Goal: Use online tool/utility: Utilize a website feature to perform a specific function

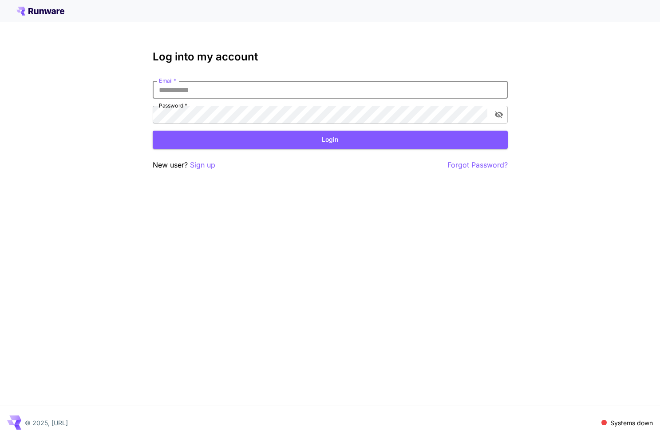
click at [359, 92] on input "Email   *" at bounding box center [330, 90] width 355 height 18
type input "**********"
click at [351, 142] on button "Login" at bounding box center [330, 140] width 355 height 18
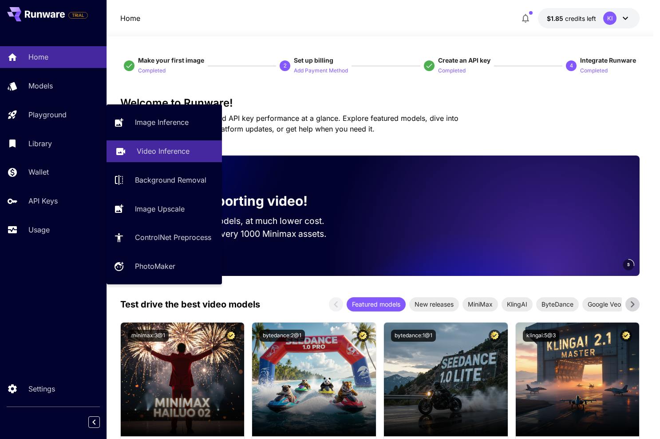
click at [172, 155] on p "Video Inference" at bounding box center [163, 151] width 53 height 11
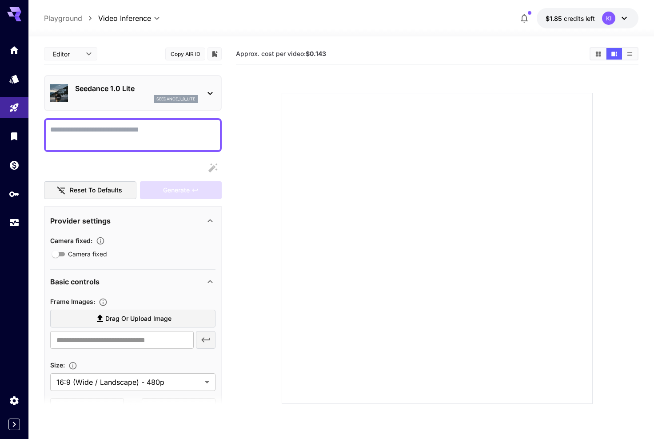
click at [124, 132] on textarea "Camera fixed" at bounding box center [132, 134] width 165 height 21
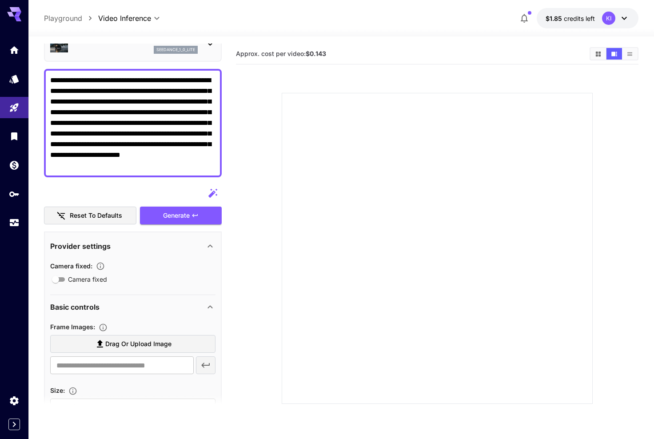
scroll to position [56, 0]
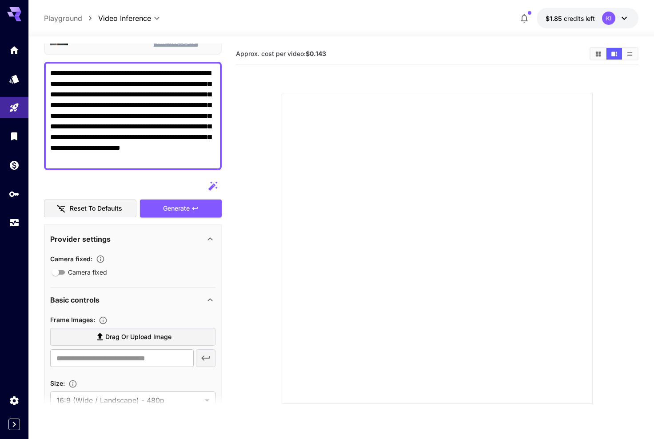
type textarea "**********"
click at [114, 341] on span "Drag or upload image" at bounding box center [138, 336] width 66 height 11
click at [0, 0] on input "Drag or upload image" at bounding box center [0, 0] width 0 height 0
click at [394, 255] on div at bounding box center [437, 248] width 311 height 311
click at [70, 376] on icon at bounding box center [70, 376] width 5 height 5
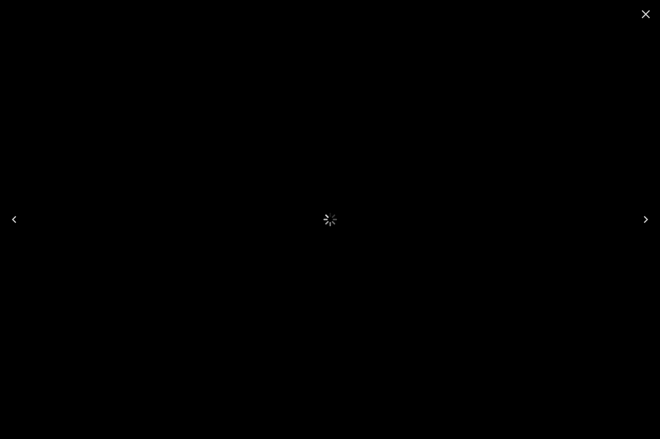
click at [644, 220] on icon "Next" at bounding box center [646, 219] width 14 height 14
click at [14, 223] on icon "Previous" at bounding box center [14, 219] width 14 height 14
click at [648, 13] on icon "Close" at bounding box center [646, 14] width 14 height 14
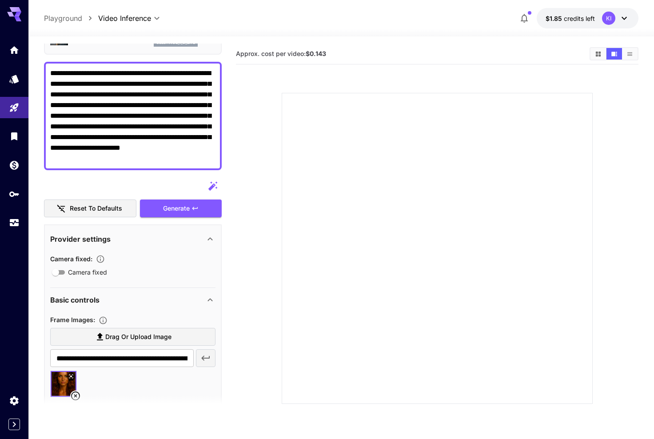
click at [338, 304] on div at bounding box center [437, 248] width 311 height 311
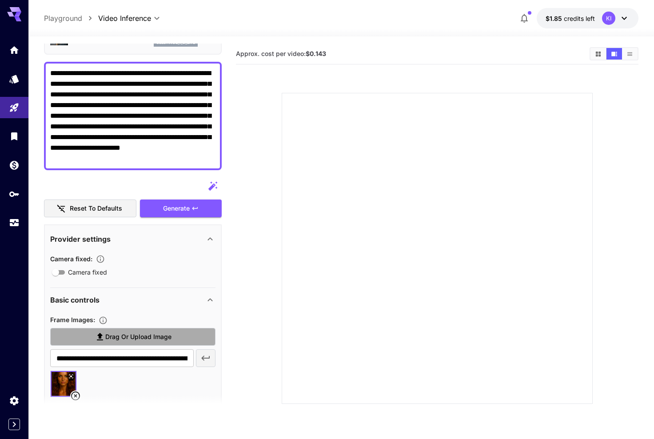
click at [138, 342] on label "Drag or upload image" at bounding box center [132, 337] width 165 height 18
click at [0, 0] on input "Drag or upload image" at bounding box center [0, 0] width 0 height 0
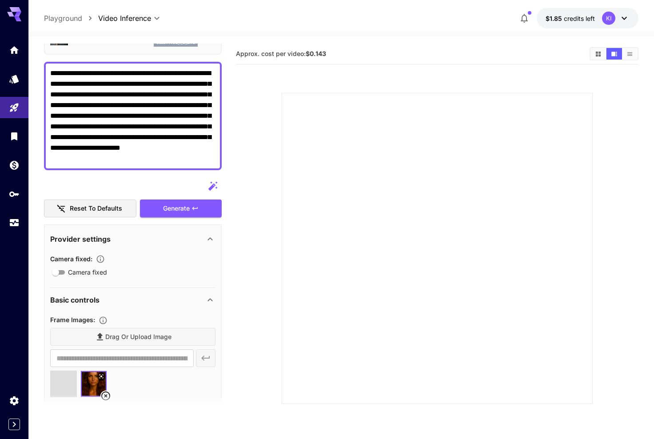
type input "**********"
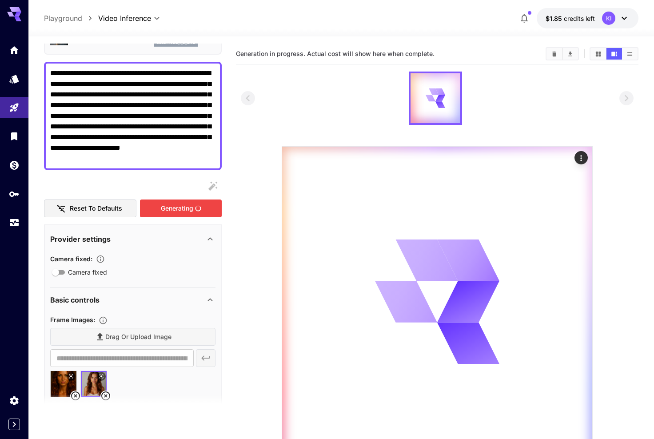
click at [203, 209] on div "Generating" at bounding box center [181, 208] width 82 height 18
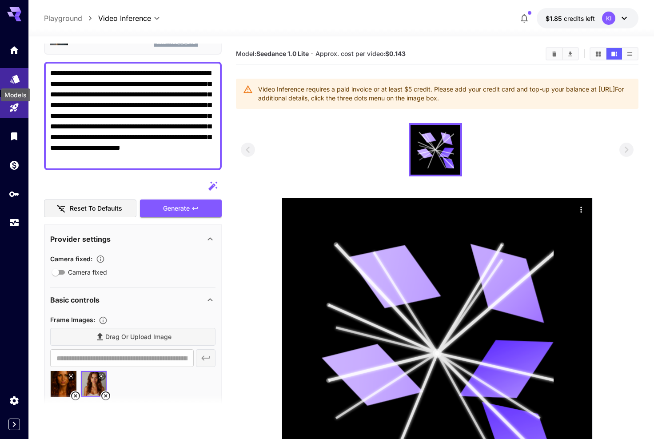
click at [17, 77] on icon "Models" at bounding box center [14, 76] width 9 height 8
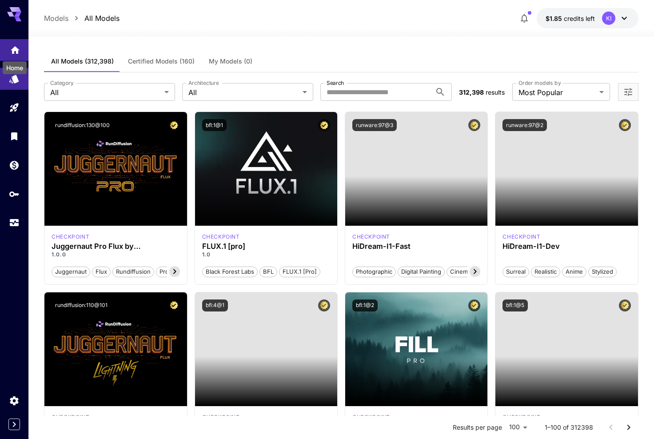
click at [18, 52] on icon "Home" at bounding box center [15, 47] width 11 height 11
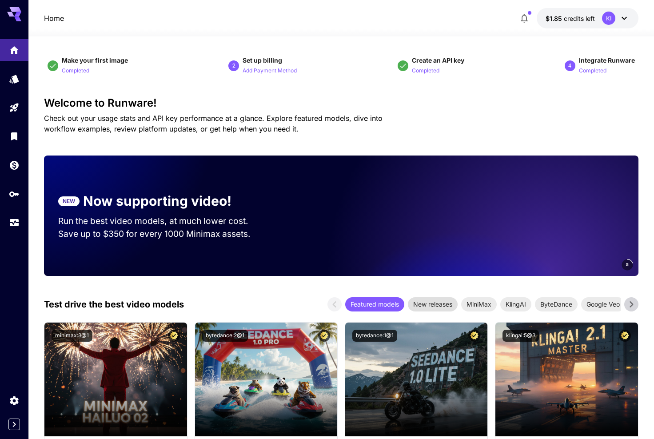
click at [437, 305] on span "New releases" at bounding box center [433, 303] width 50 height 9
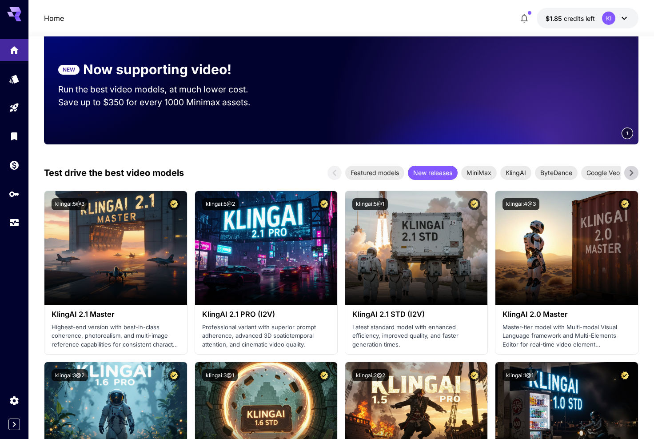
scroll to position [132, 0]
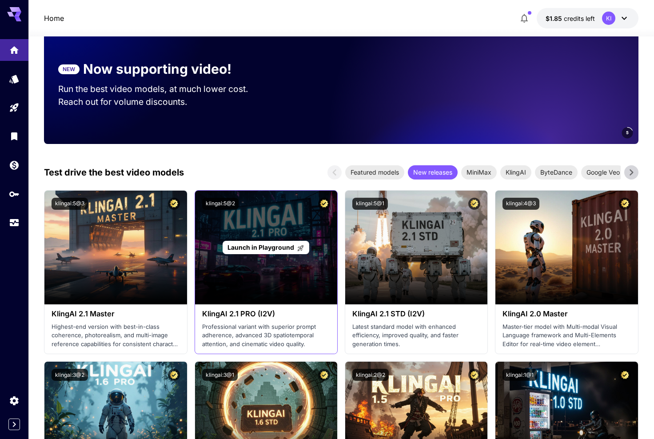
click at [254, 250] on span "Launch in Playground" at bounding box center [260, 247] width 67 height 8
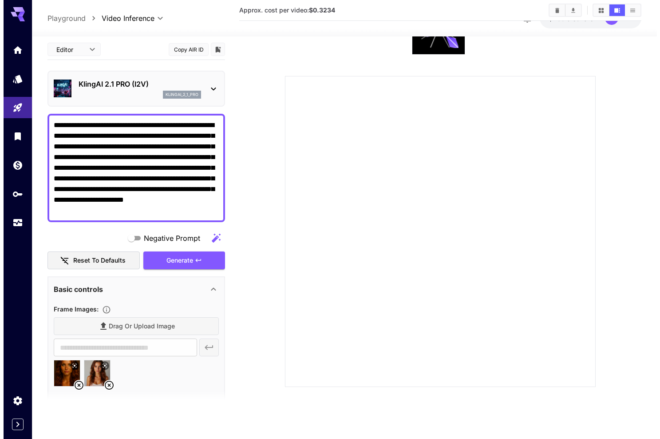
scroll to position [70, 0]
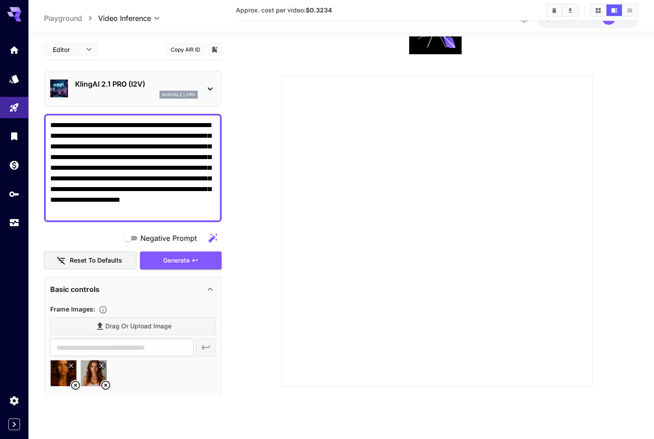
click at [76, 386] on icon at bounding box center [75, 385] width 11 height 11
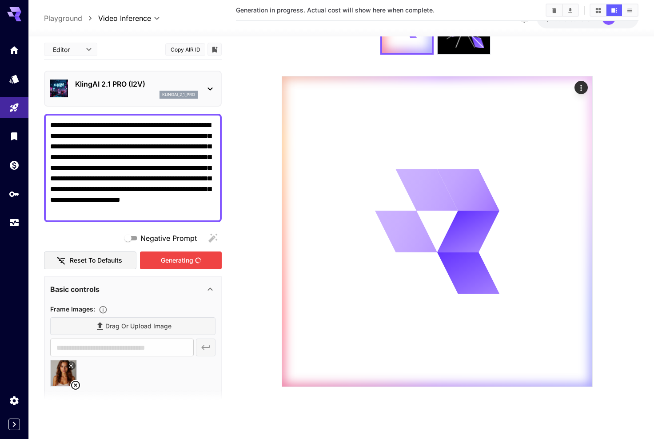
click at [192, 266] on div "Generating" at bounding box center [181, 260] width 82 height 18
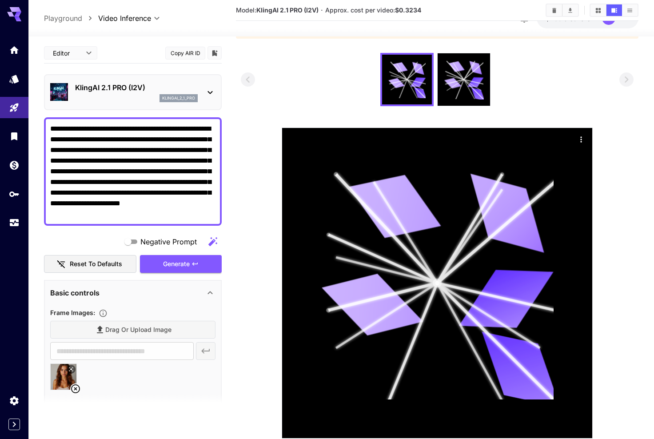
click at [208, 99] on div "KlingAI 2.1 PRO (I2V) klingai_2_1_pro" at bounding box center [132, 92] width 165 height 27
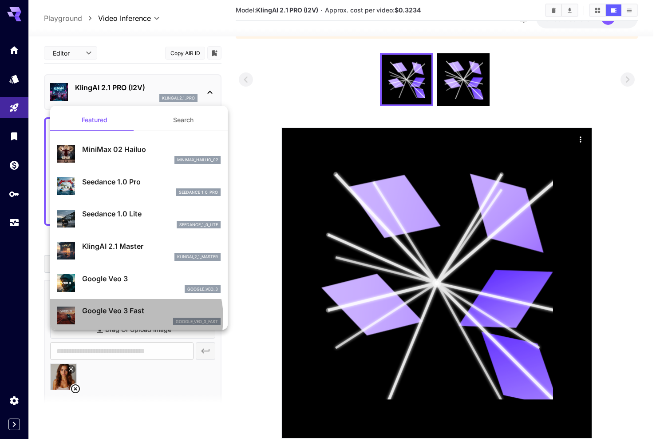
click at [129, 318] on div "google_veo_3_fast" at bounding box center [151, 322] width 139 height 8
type input "**********"
type input "****"
type input "***"
type input "*"
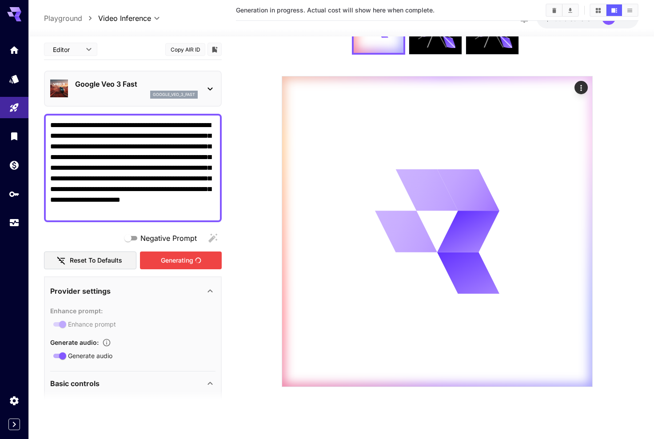
click at [181, 266] on div "Generating" at bounding box center [181, 260] width 82 height 18
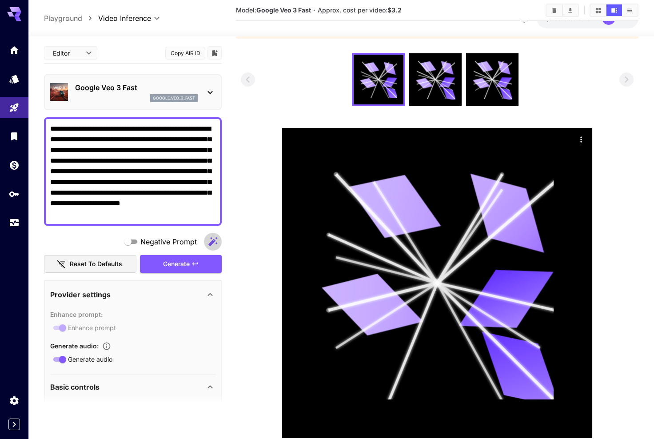
click at [211, 243] on icon "button" at bounding box center [212, 241] width 9 height 9
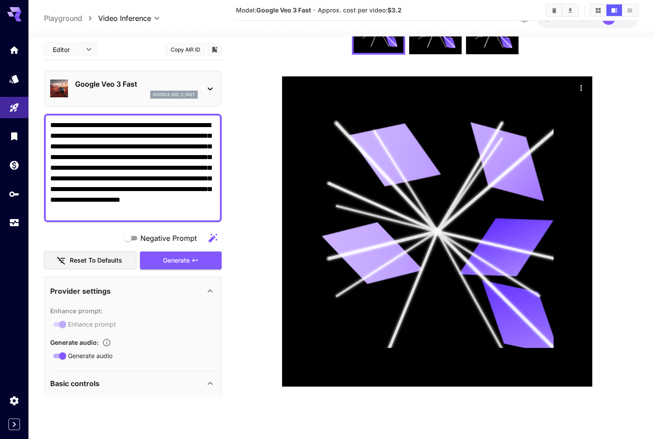
click at [213, 92] on icon at bounding box center [210, 88] width 11 height 11
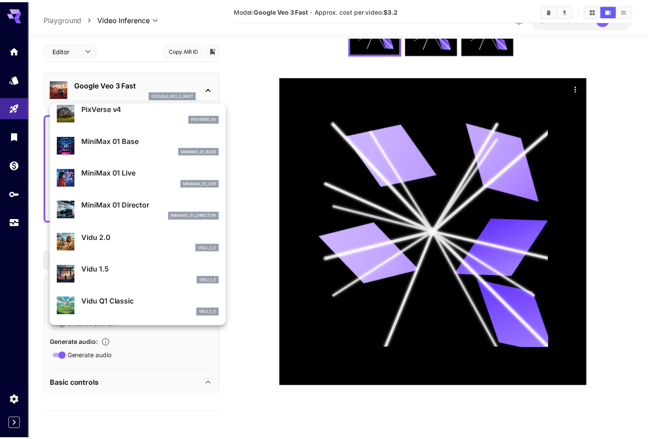
scroll to position [621, 0]
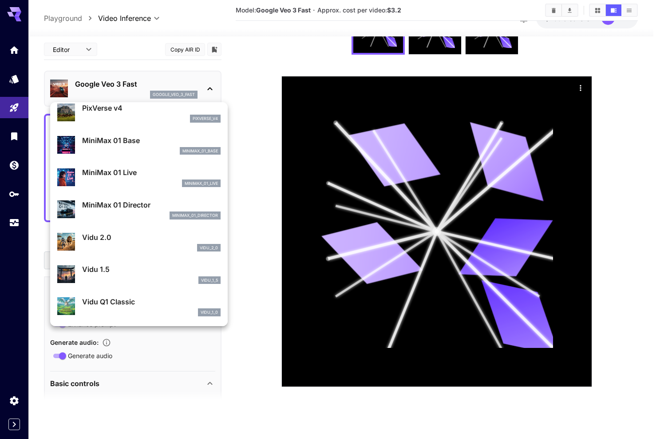
click at [259, 199] on div at bounding box center [330, 219] width 660 height 439
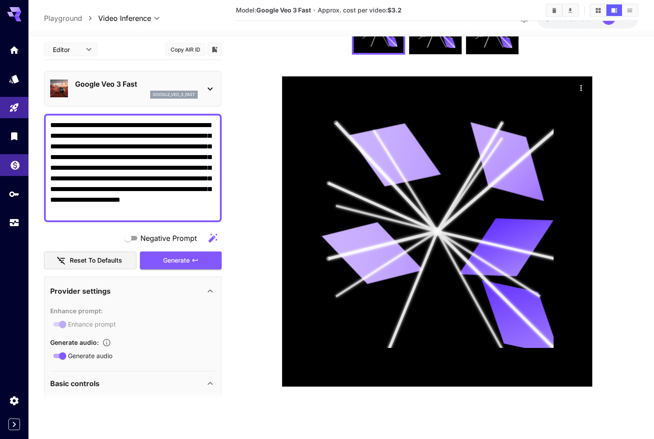
click at [15, 170] on body "**********" at bounding box center [327, 184] width 654 height 509
click at [13, 58] on link at bounding box center [14, 50] width 28 height 22
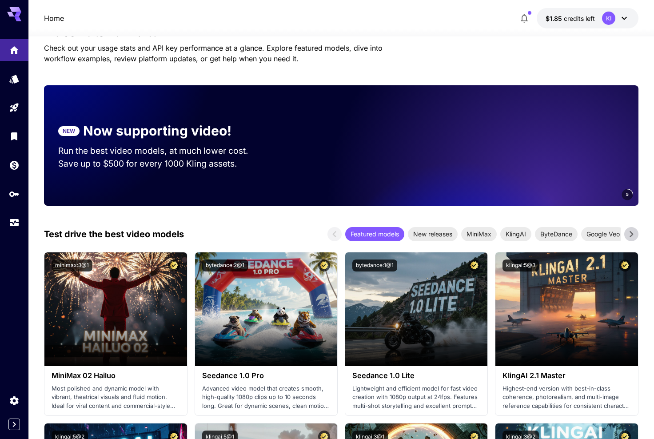
click at [19, 12] on icon at bounding box center [17, 14] width 7 height 5
click at [20, 77] on link at bounding box center [14, 79] width 28 height 22
